Goal: Browse casually

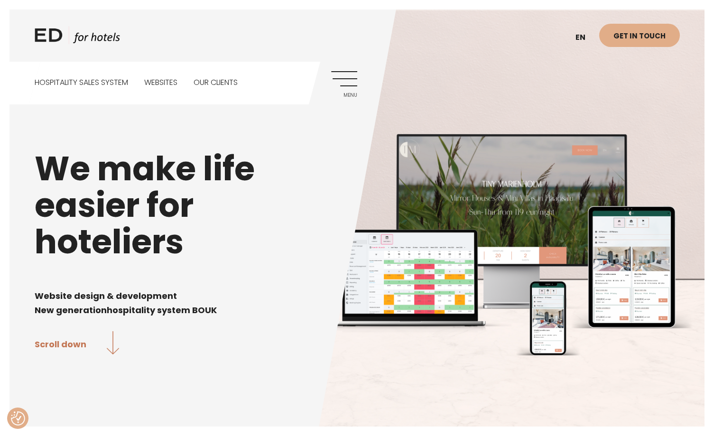
click at [386, 367] on img at bounding box center [511, 217] width 385 height 417
